Goal: Task Accomplishment & Management: Complete application form

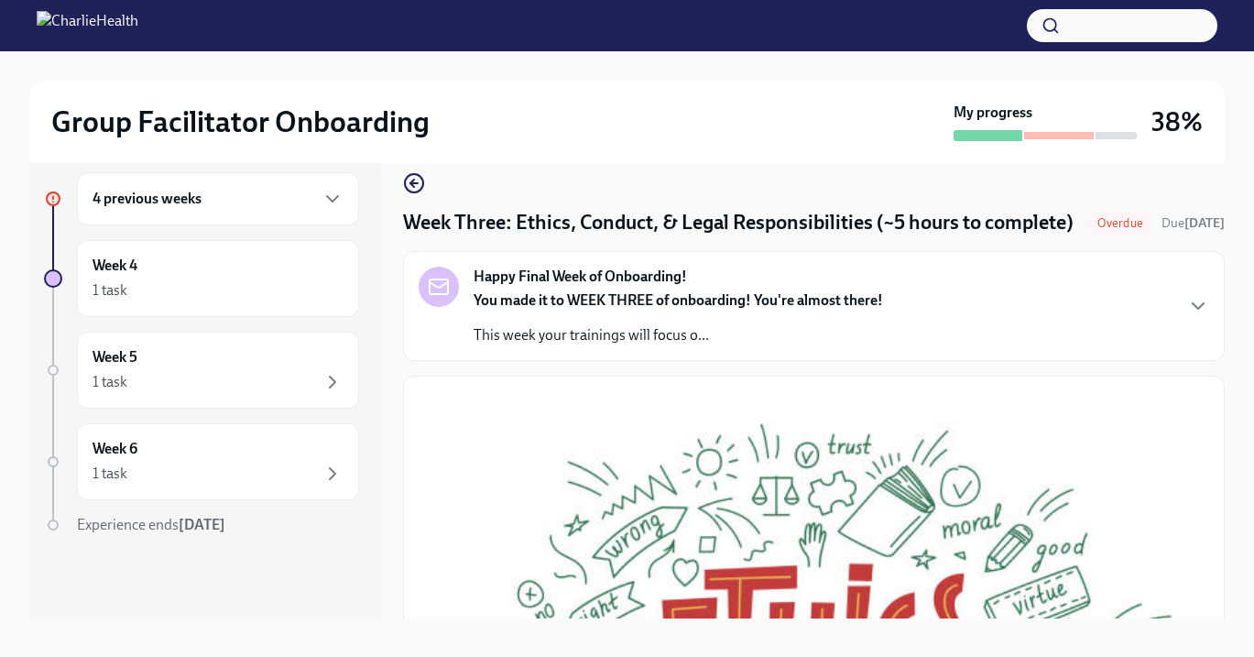
scroll to position [28, 0]
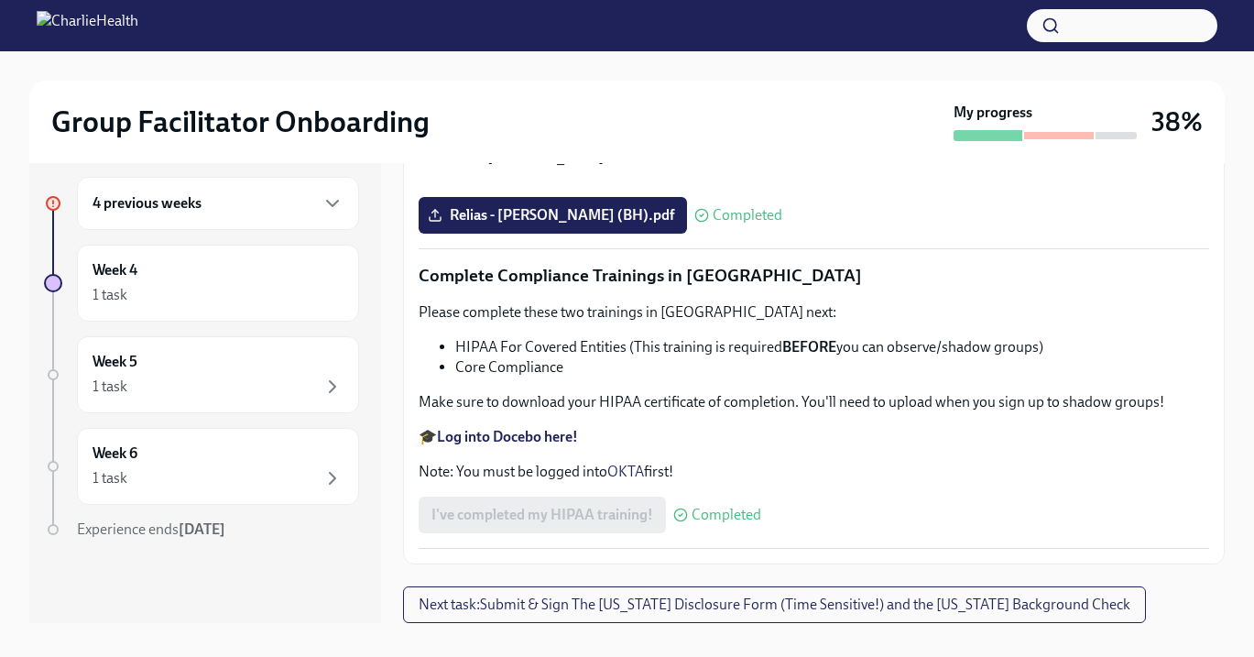
scroll to position [33, 0]
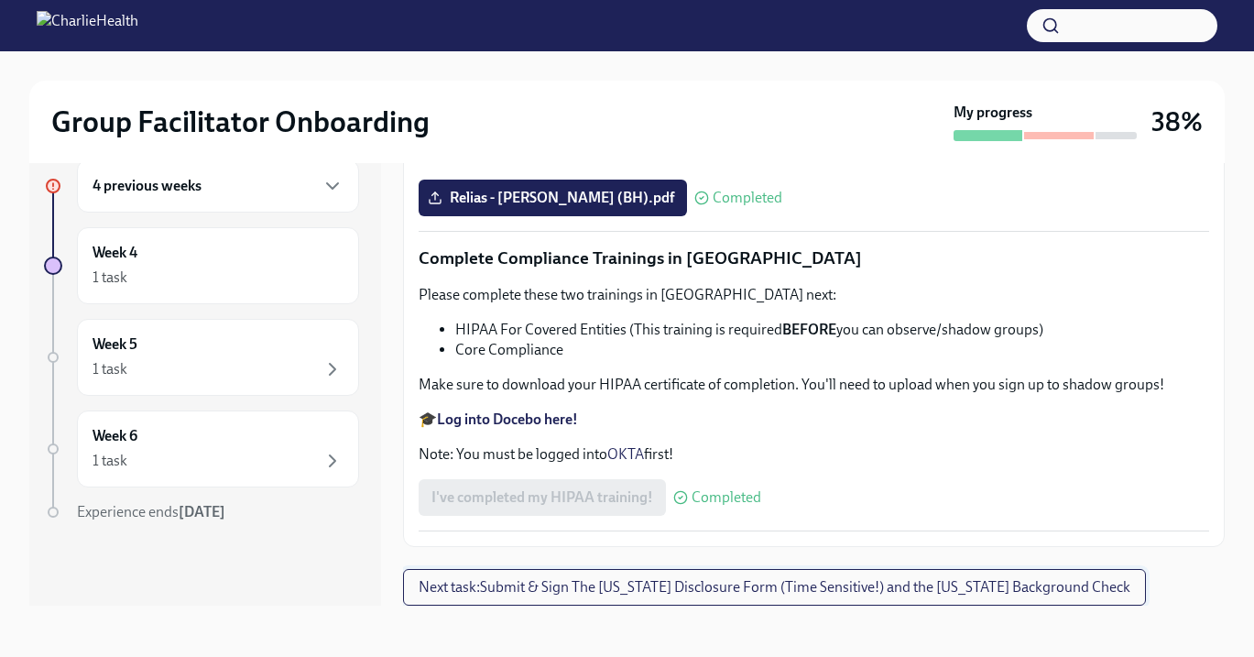
click at [694, 586] on span "Next task : Submit & Sign The Utah Disclosure Form (Time Sensitive!) and the Lo…" at bounding box center [773, 587] width 711 height 18
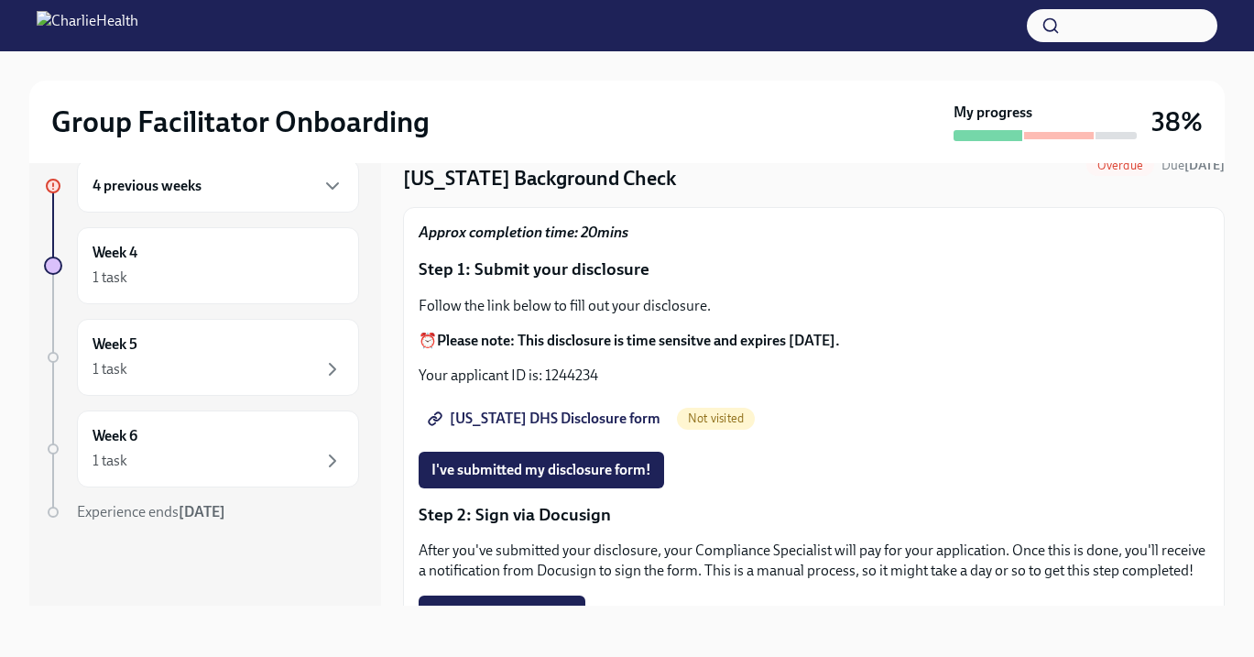
scroll to position [60, 0]
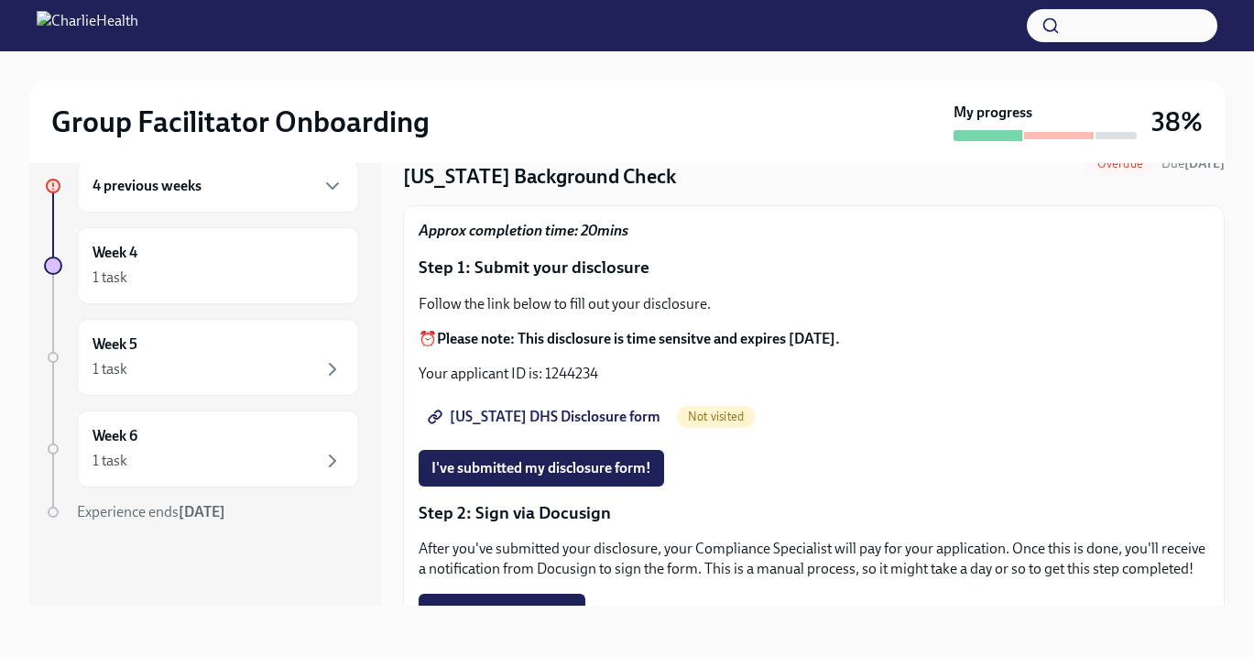
click at [519, 414] on span "Utah DHS Disclosure form" at bounding box center [545, 416] width 229 height 18
drag, startPoint x: 600, startPoint y: 374, endPoint x: 544, endPoint y: 372, distance: 55.9
click at [544, 372] on p "Your applicant ID is: 1244234" at bounding box center [813, 374] width 790 height 20
copy p "1244234"
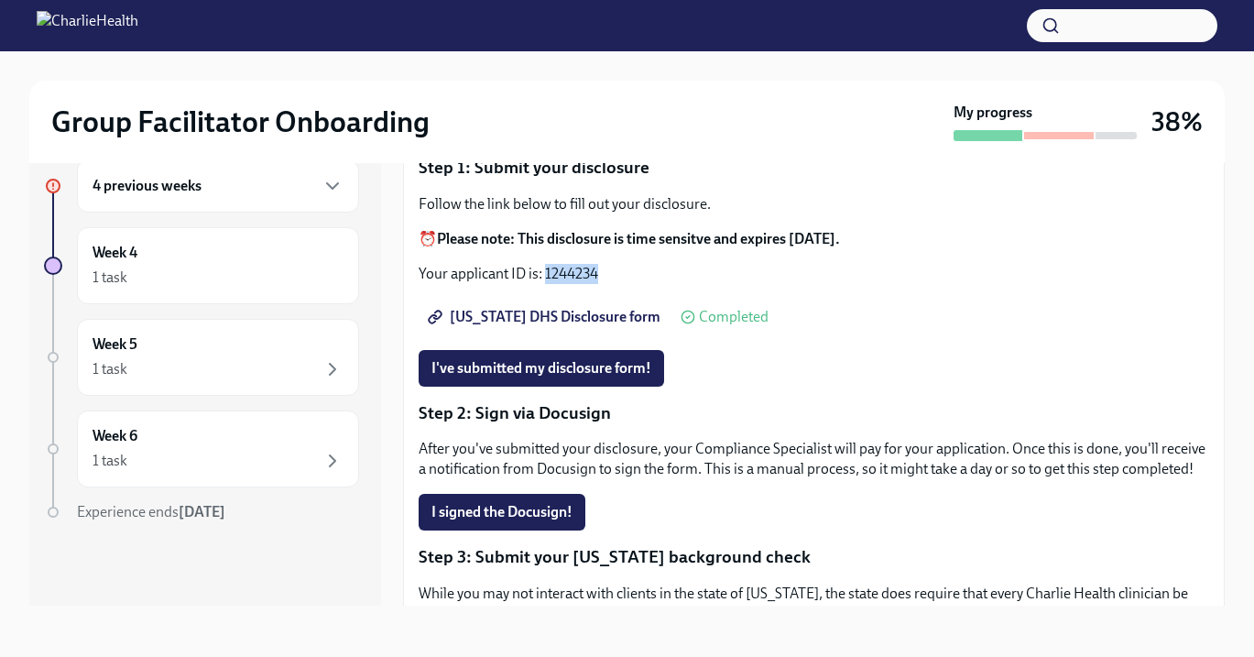
scroll to position [177, 0]
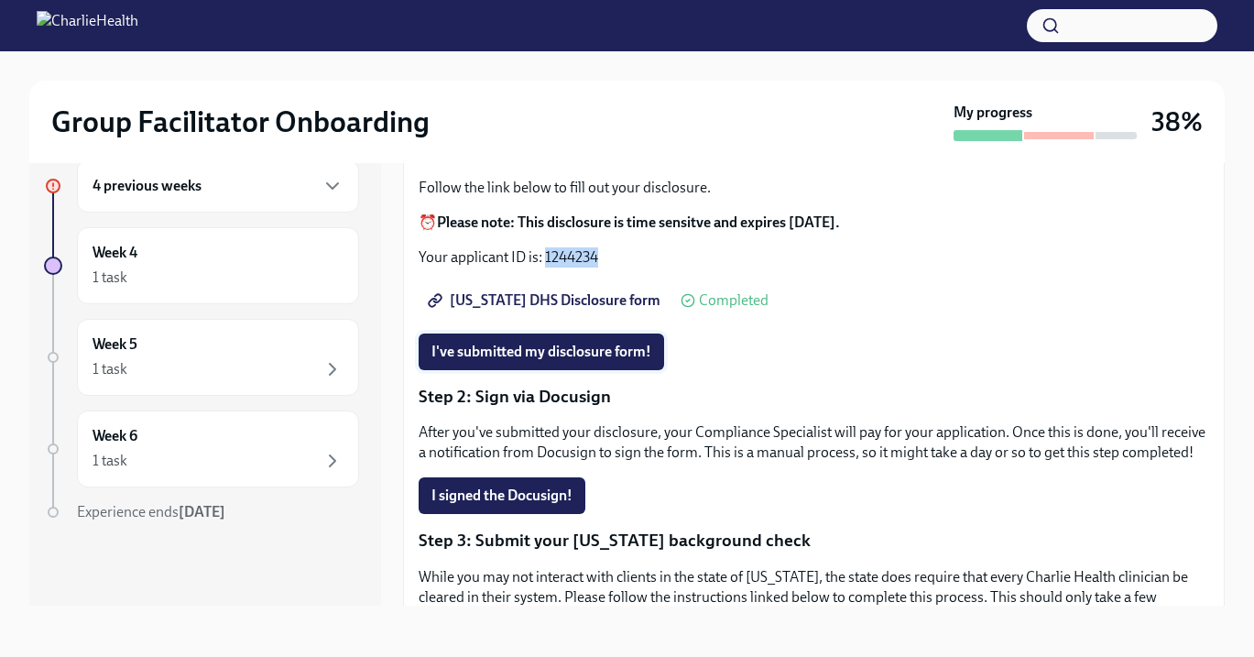
click at [507, 347] on span "I've submitted my disclosure form!" at bounding box center [541, 351] width 220 height 18
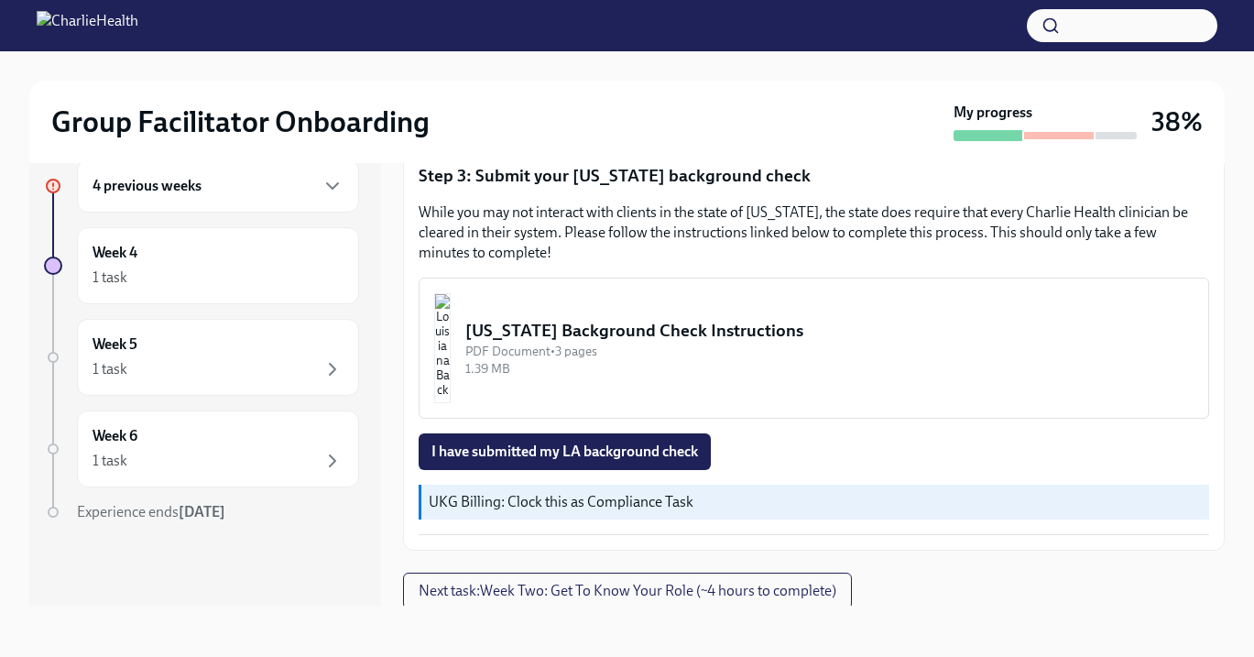
scroll to position [545, 0]
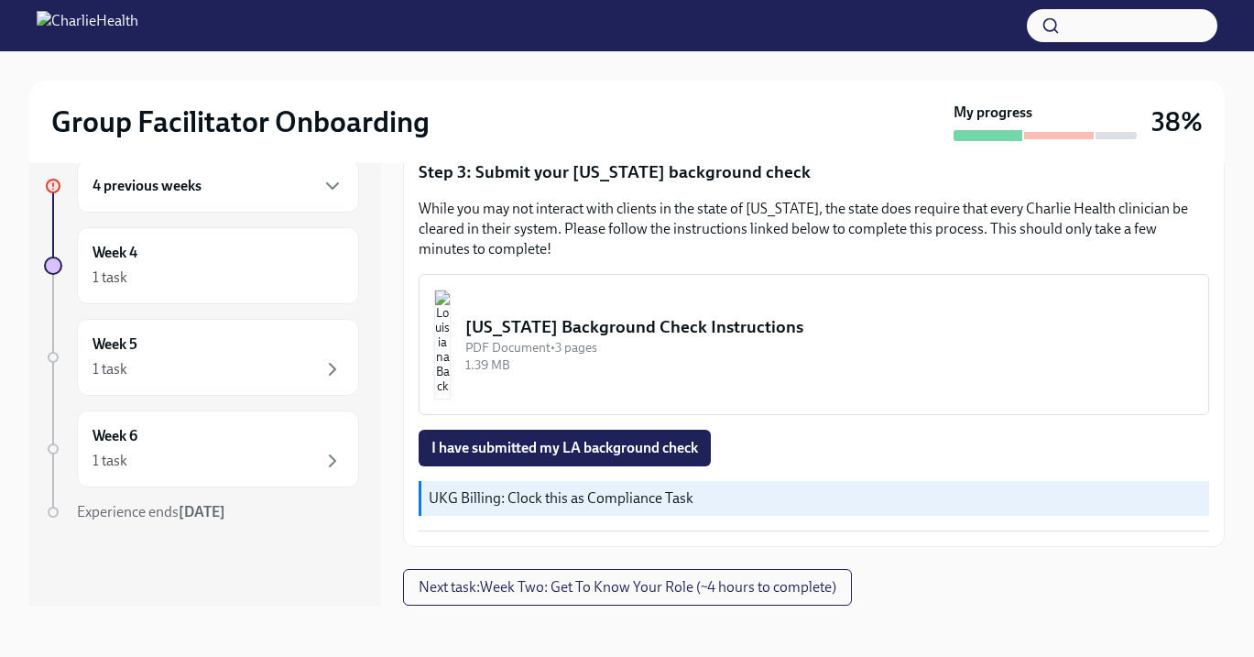
click at [598, 328] on div "Louisiana Background Check Instructions" at bounding box center [829, 327] width 728 height 24
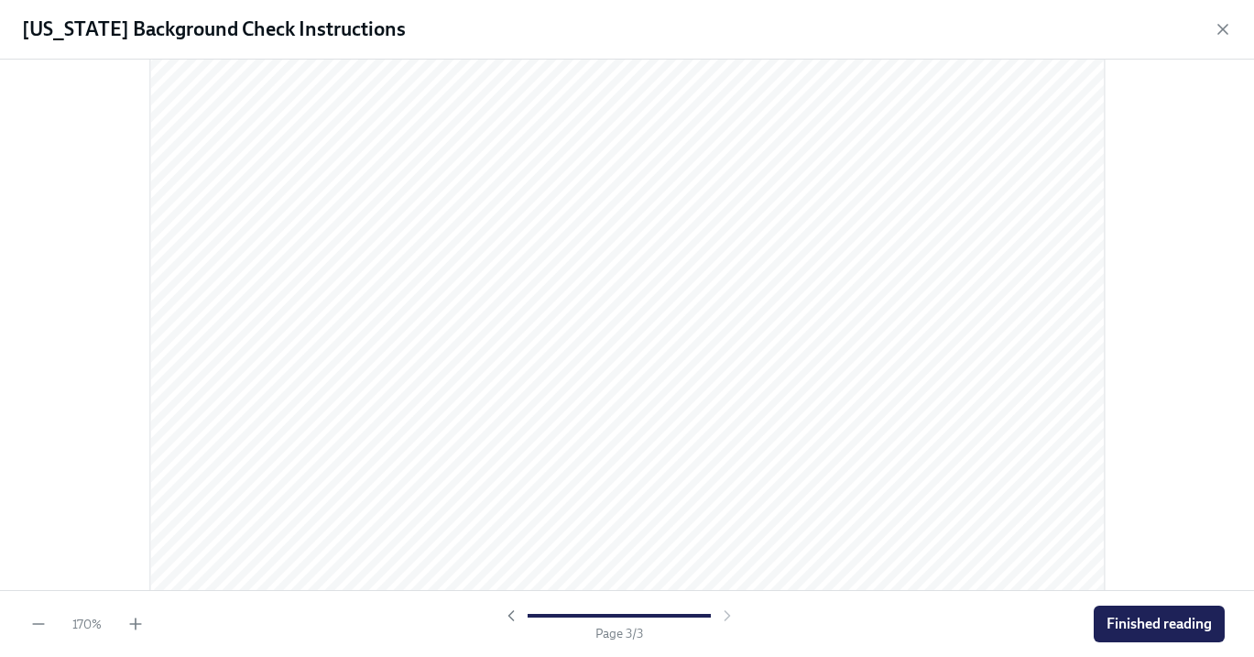
scroll to position [3236, 0]
click at [1137, 622] on span "Finished reading" at bounding box center [1158, 623] width 105 height 18
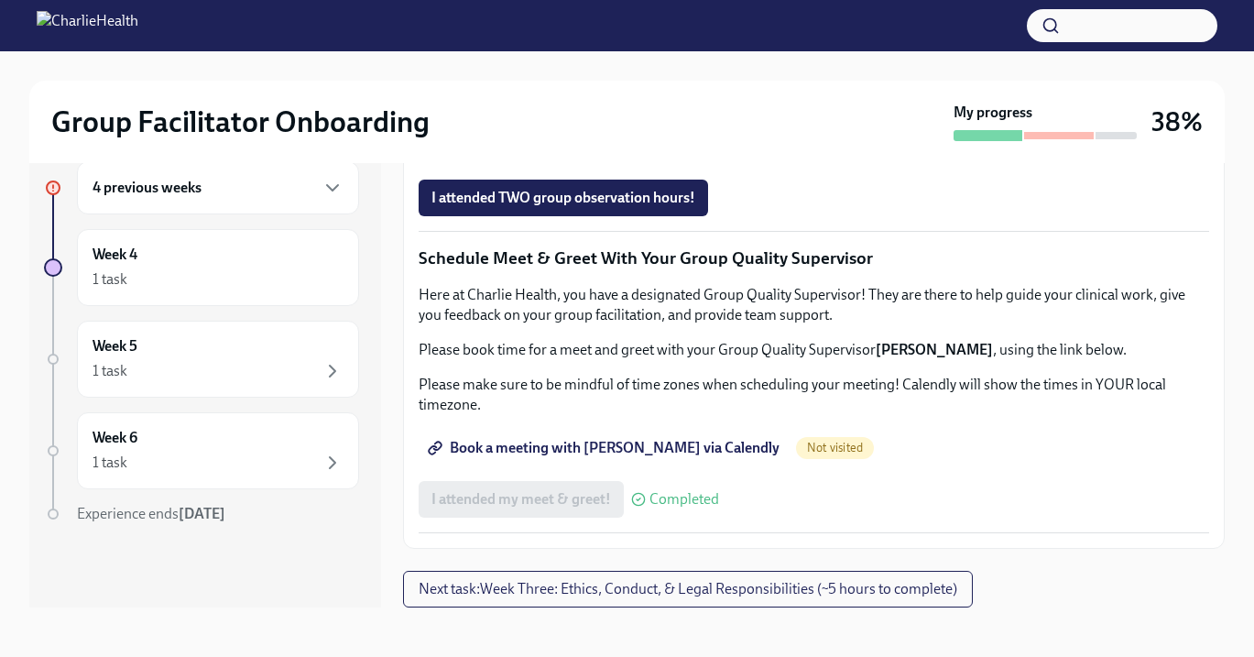
scroll to position [33, 0]
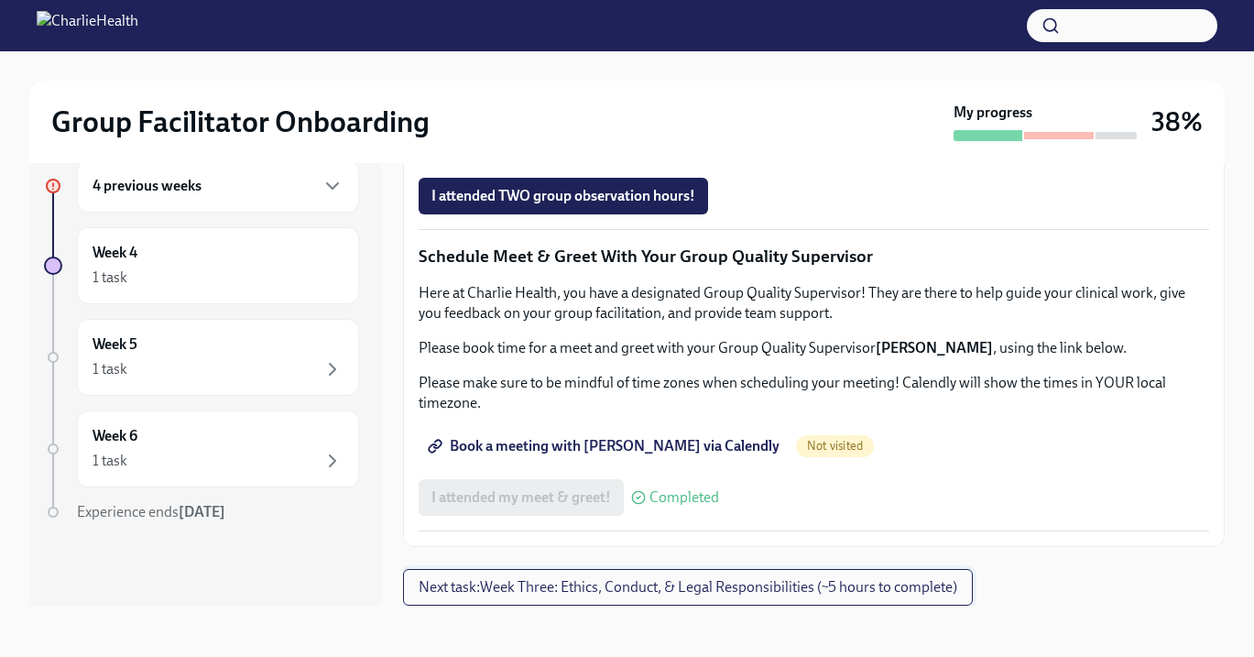
click at [733, 585] on span "Next task : Week Three: Ethics, Conduct, & Legal Responsibilities (~5 hours to …" at bounding box center [687, 587] width 538 height 18
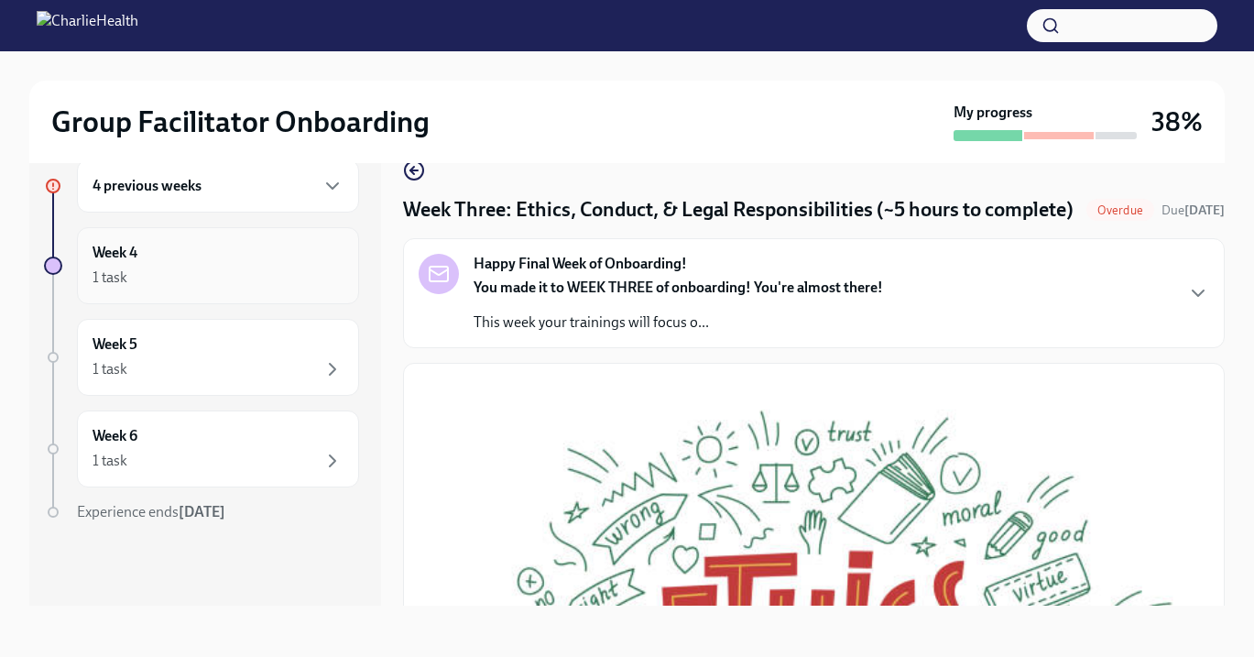
click at [144, 264] on div "Week 4 1 task" at bounding box center [217, 266] width 251 height 46
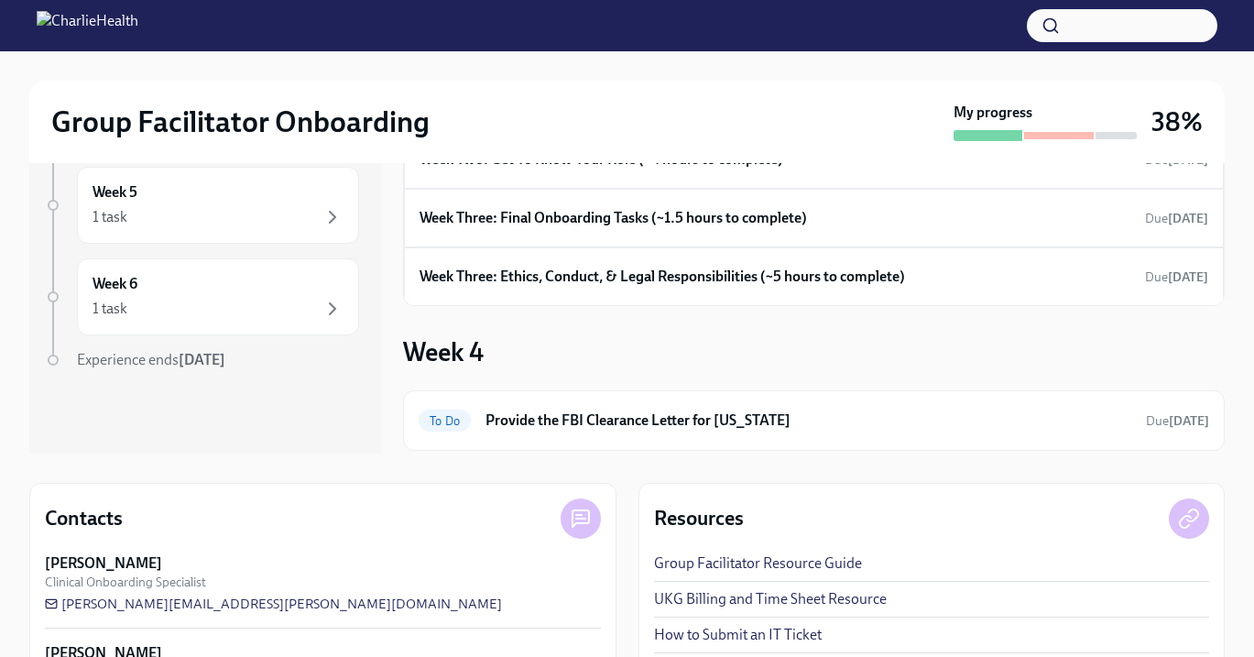
scroll to position [190, 0]
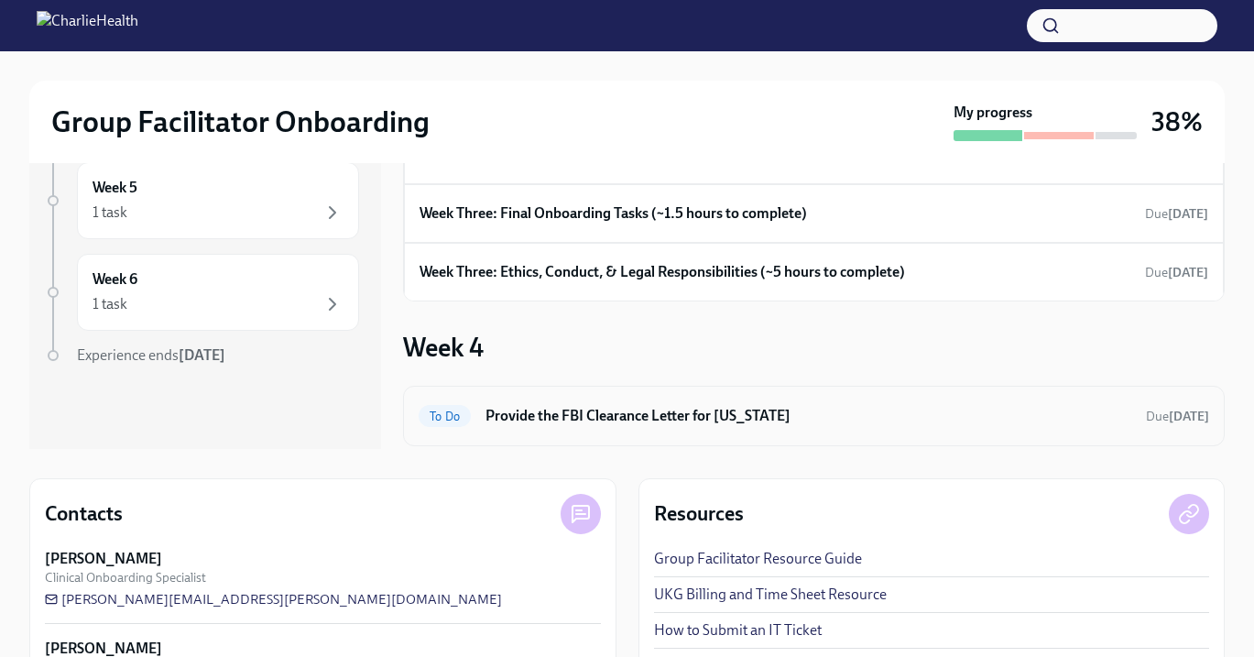
click at [558, 415] on h6 "Provide the FBI Clearance Letter for [US_STATE]" at bounding box center [808, 416] width 646 height 20
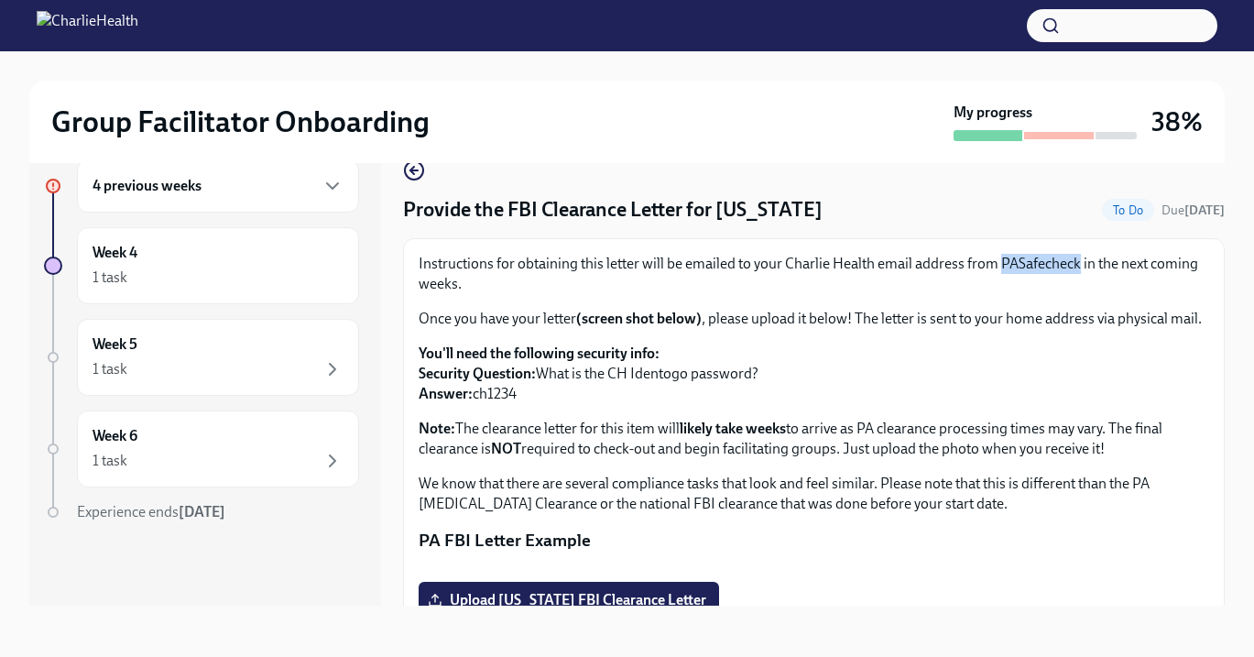
drag, startPoint x: 1001, startPoint y: 263, endPoint x: 1075, endPoint y: 271, distance: 74.6
click at [1075, 271] on p "Instructions for obtaining this letter will be emailed to your Charlie Health e…" at bounding box center [813, 274] width 790 height 40
copy p "PASafecheck"
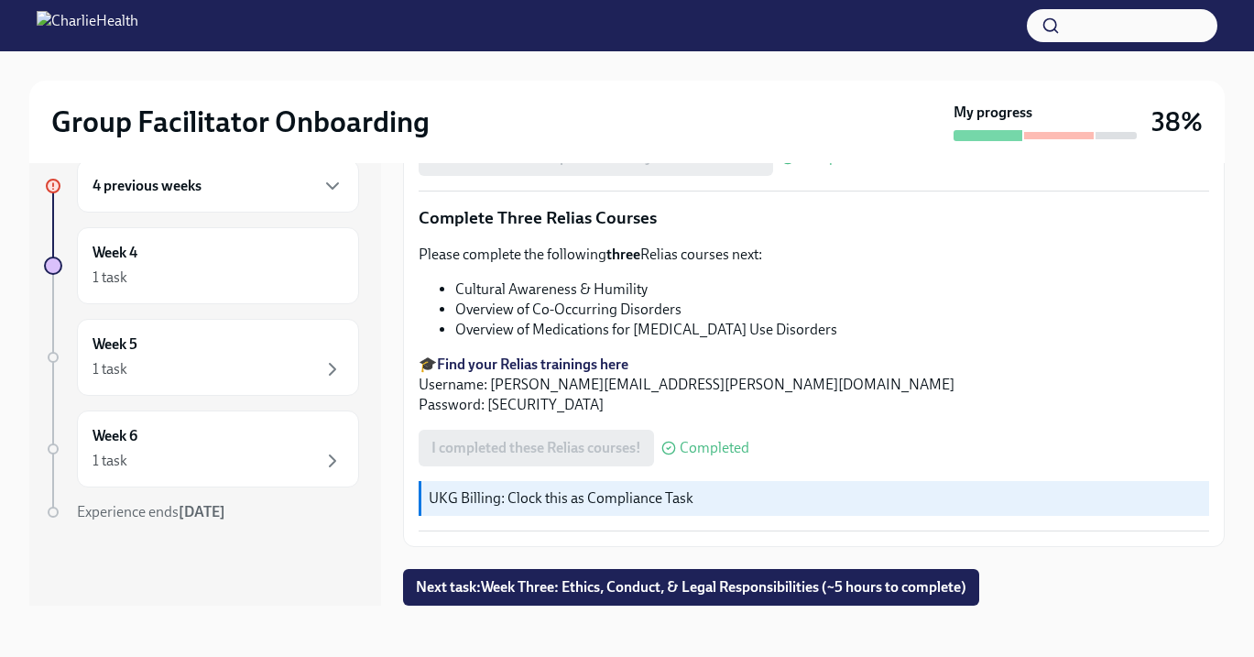
scroll to position [1414, 0]
click at [597, 581] on span "Next task : Week Three: Ethics, Conduct, & Legal Responsibilities (~5 hours to …" at bounding box center [691, 587] width 550 height 18
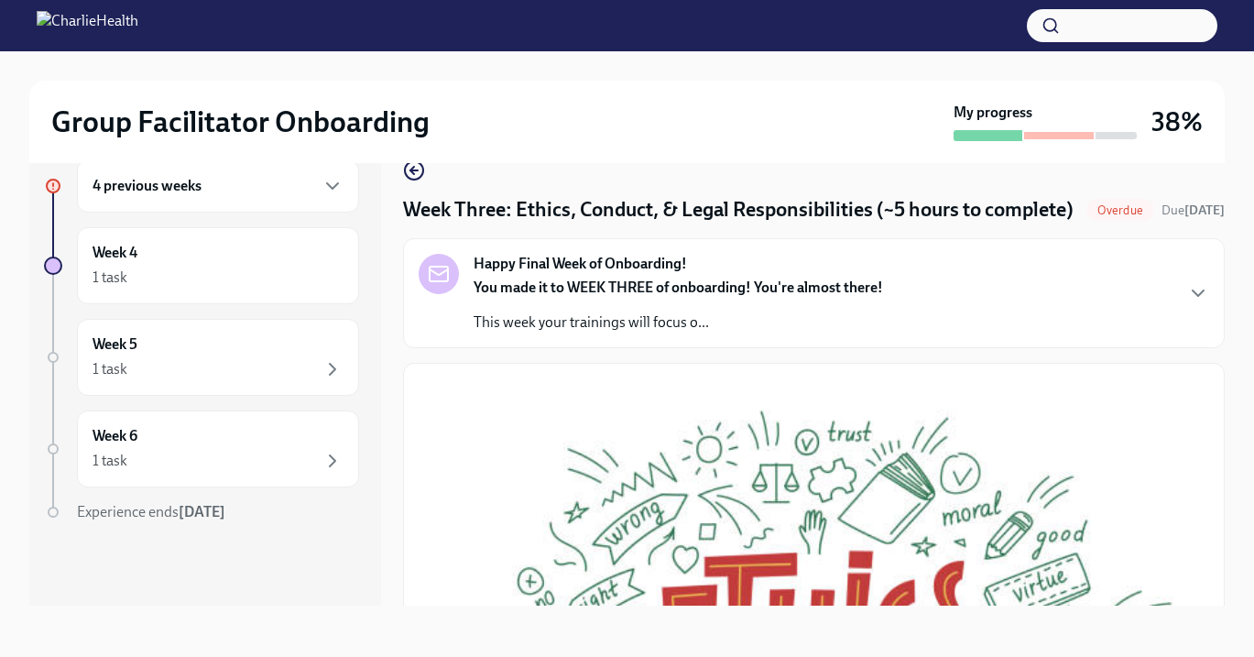
click at [588, 296] on strong "You made it to WEEK THREE of onboarding! You're almost there!" at bounding box center [677, 286] width 409 height 17
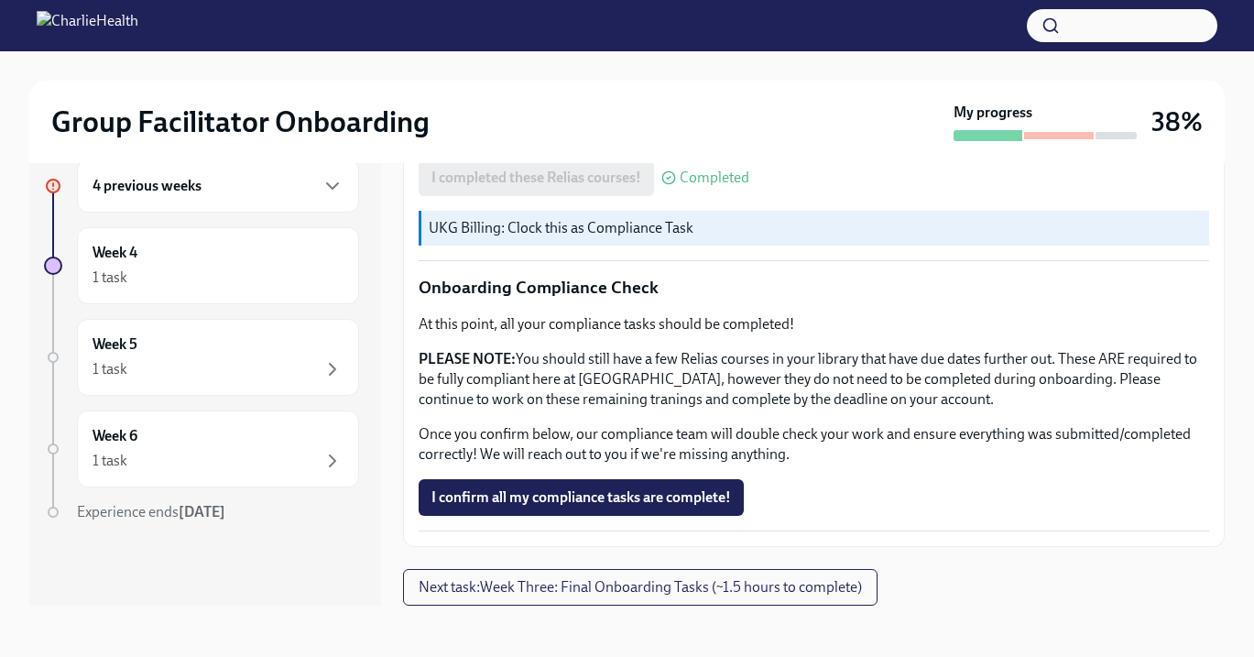
scroll to position [1841, 0]
click at [574, 498] on span "I confirm all my compliance tasks are complete!" at bounding box center [580, 497] width 299 height 18
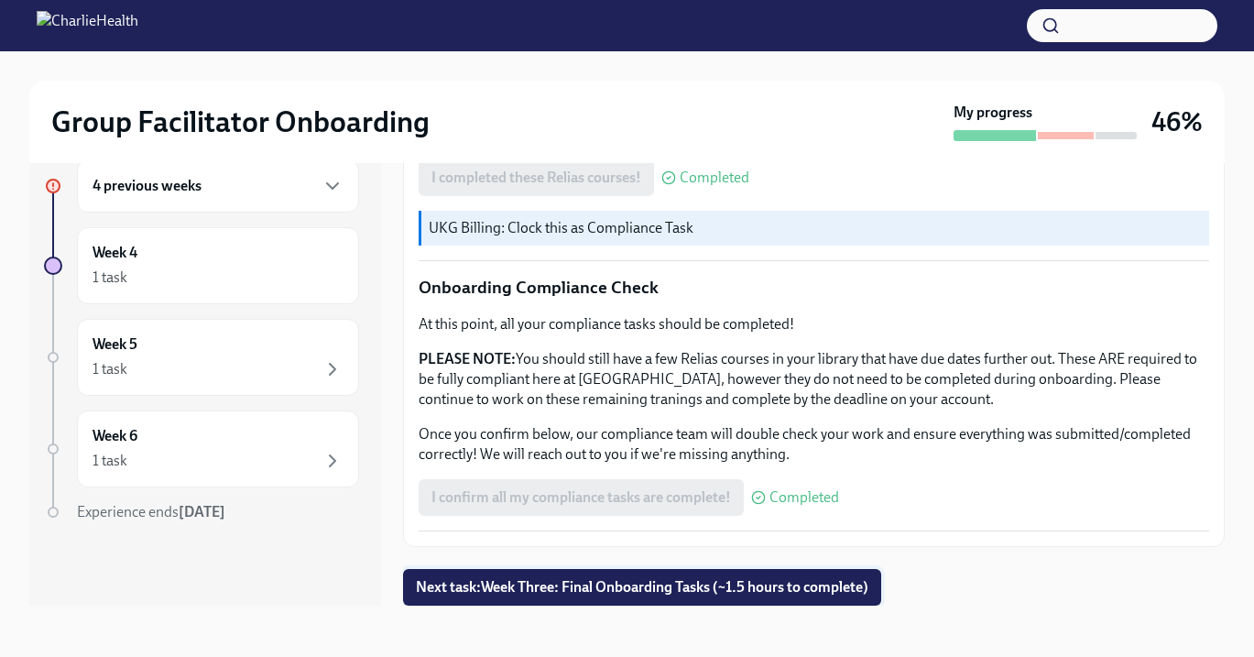
click at [596, 585] on span "Next task : Week Three: Final Onboarding Tasks (~1.5 hours to complete)" at bounding box center [642, 587] width 452 height 18
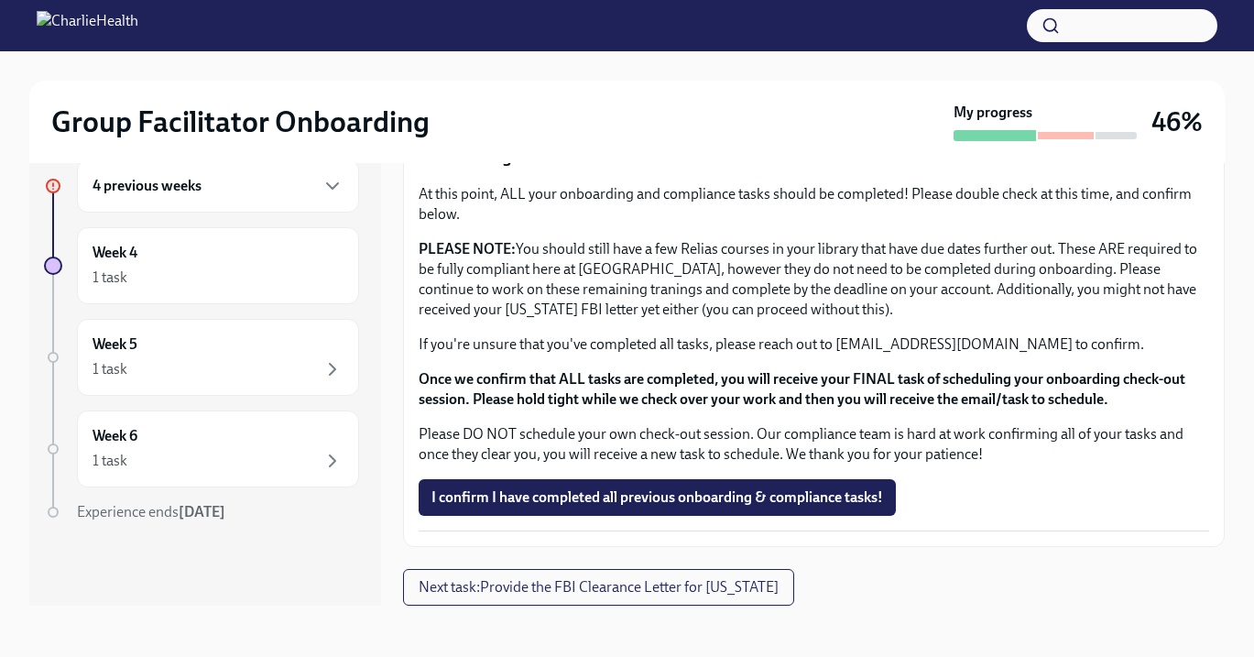
scroll to position [2231, 0]
